Goal: Task Accomplishment & Management: Manage account settings

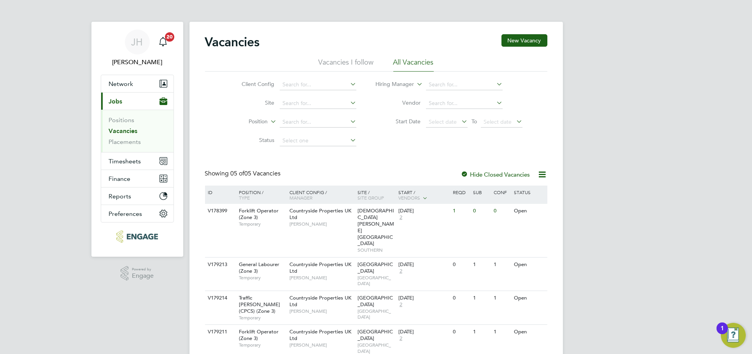
click at [42, 177] on div "JH Jess Hogan Notifications 20 Applications: Network Team Members Businesses Si…" at bounding box center [376, 207] width 752 height 414
click at [304, 125] on input at bounding box center [318, 122] width 77 height 11
click at [127, 144] on link "Placements" at bounding box center [125, 141] width 32 height 7
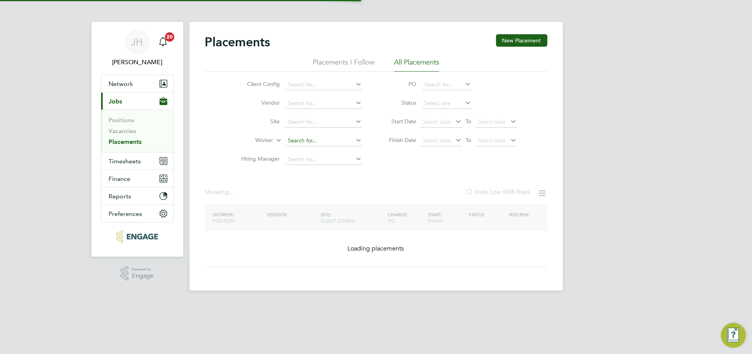
click at [307, 138] on input at bounding box center [324, 140] width 77 height 11
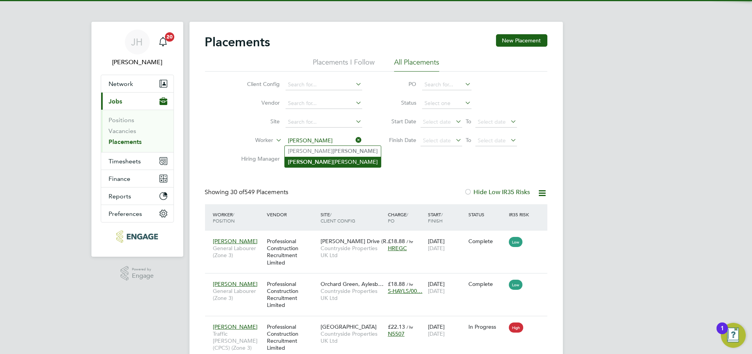
click at [327, 162] on li "[PERSON_NAME]" at bounding box center [333, 162] width 96 height 11
type input "[PERSON_NAME]"
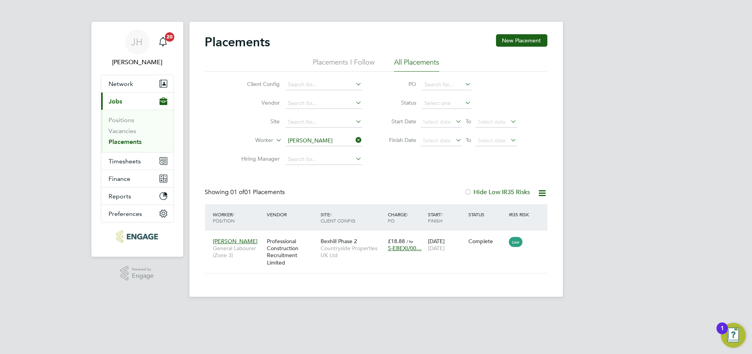
click at [336, 141] on input "[PERSON_NAME]" at bounding box center [324, 140] width 77 height 11
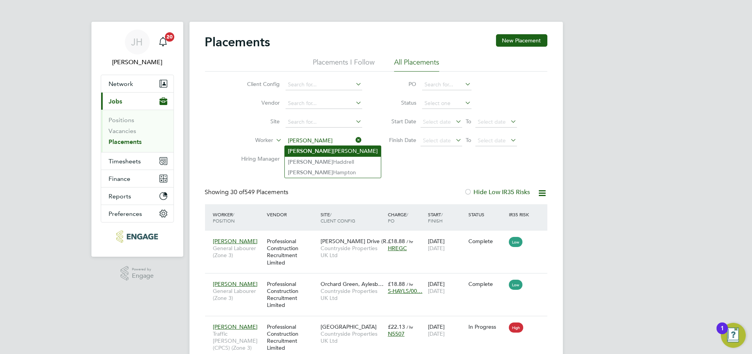
click at [328, 153] on li "[PERSON_NAME]" at bounding box center [333, 151] width 96 height 11
type input "[PERSON_NAME]"
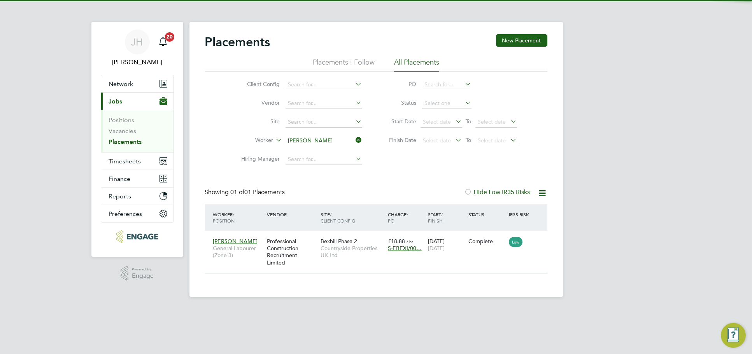
click at [577, 153] on div "JH Jess Hogan Notifications 20 Applications: Network Team Members Businesses Si…" at bounding box center [376, 154] width 752 height 309
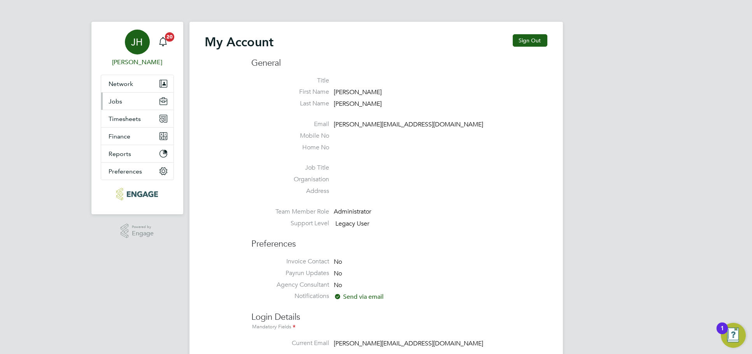
type input "[PERSON_NAME][EMAIL_ADDRESS][DOMAIN_NAME]"
click at [133, 99] on button "Jobs" at bounding box center [137, 101] width 72 height 17
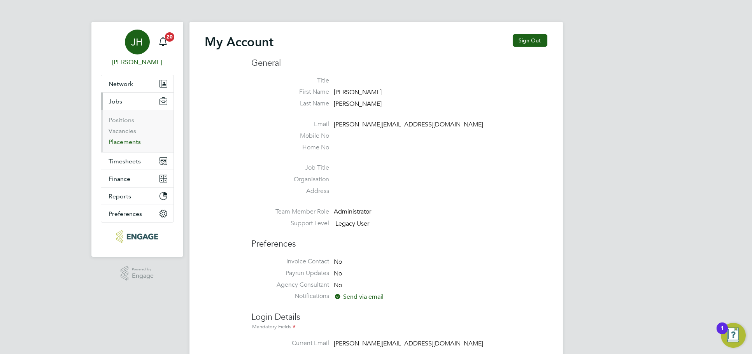
click at [128, 144] on link "Placements" at bounding box center [125, 141] width 32 height 7
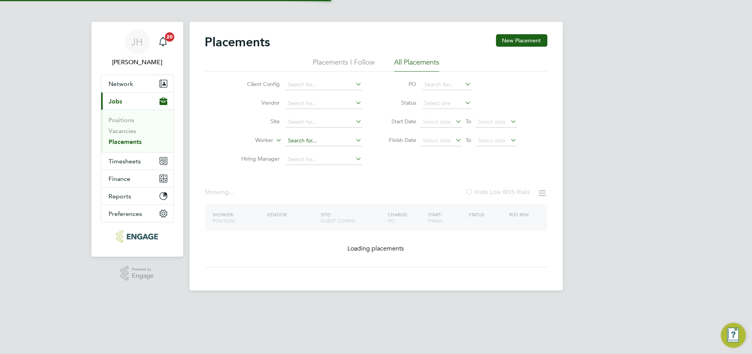
click at [311, 139] on input at bounding box center [324, 140] width 77 height 11
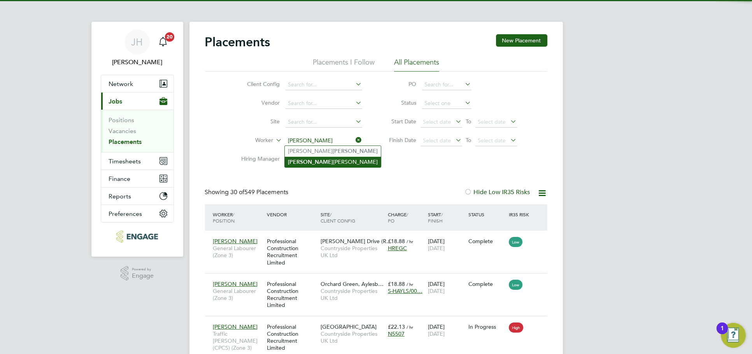
click at [328, 161] on li "[PERSON_NAME]" at bounding box center [333, 162] width 96 height 11
type input "[PERSON_NAME]"
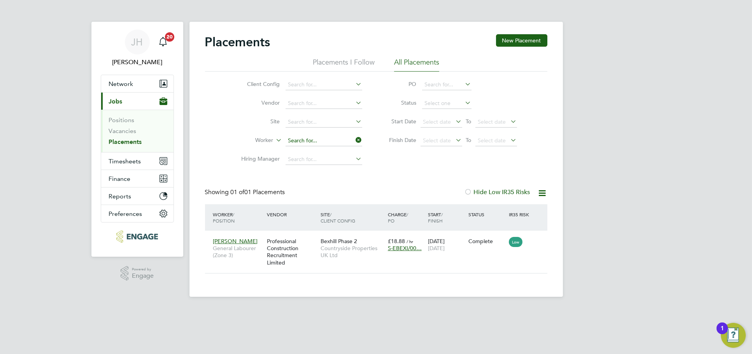
click at [318, 137] on input at bounding box center [324, 140] width 77 height 11
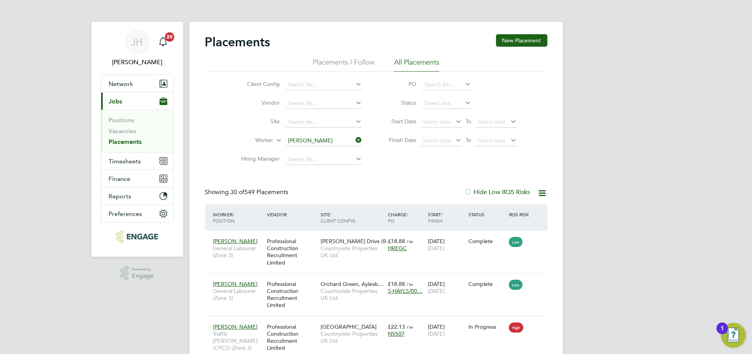
click at [328, 151] on li "[PERSON_NAME]" at bounding box center [333, 151] width 96 height 11
type input "[PERSON_NAME]"
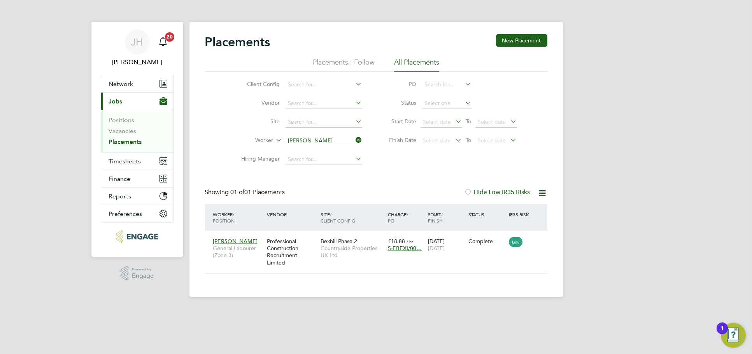
click at [451, 188] on div "Placements New Placement Placements I Follow All Placements Client Config Vendo…" at bounding box center [376, 153] width 342 height 239
